Goal: Find specific page/section: Find specific page/section

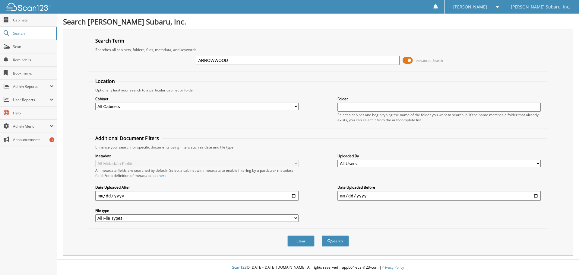
type input "ARROWWOOD"
click at [322, 235] on button "Search" at bounding box center [335, 240] width 27 height 11
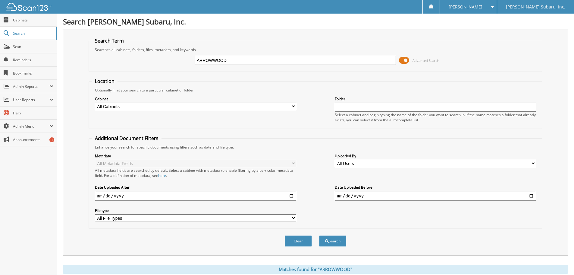
click at [219, 61] on input "ARROWWOOD" at bounding box center [295, 60] width 201 height 9
type input "[PERSON_NAME]"
click at [319, 235] on button "Search" at bounding box center [332, 240] width 27 height 11
click at [22, 21] on span "Cabinets" at bounding box center [33, 19] width 41 height 5
